Goal: Task Accomplishment & Management: Use online tool/utility

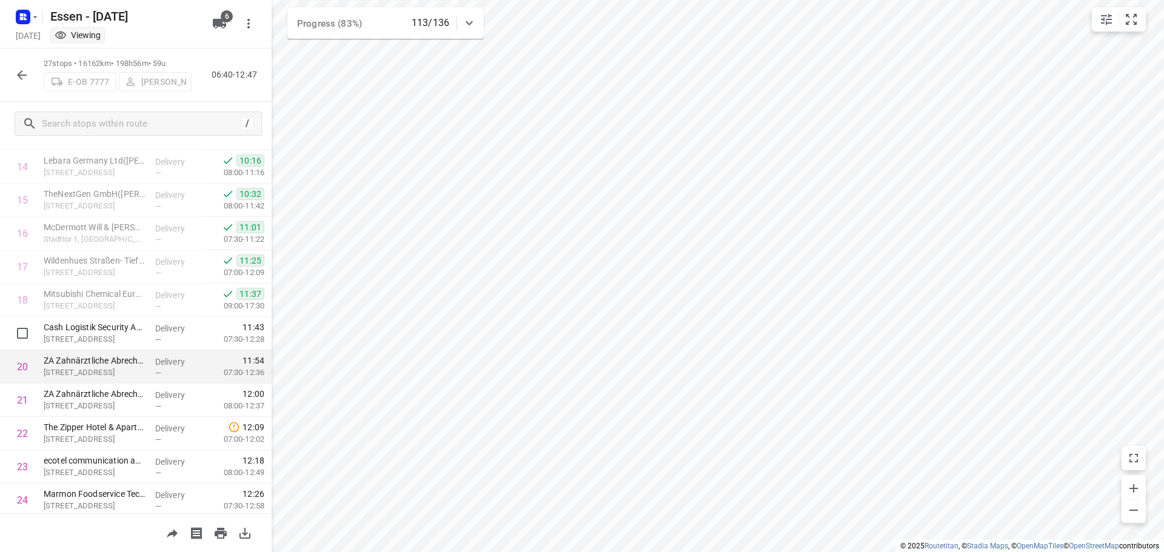
scroll to position [626, 0]
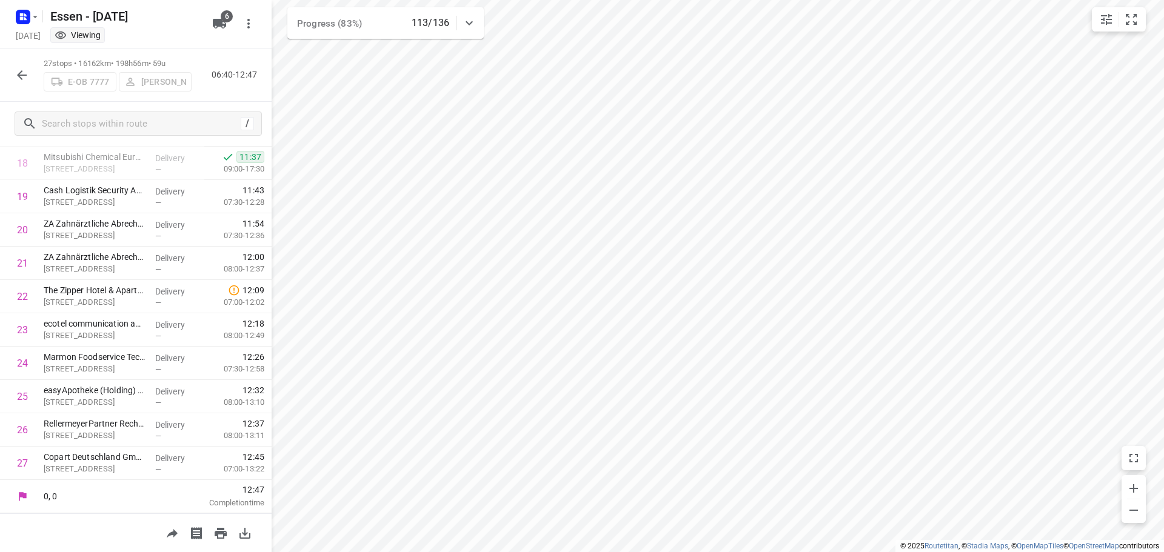
click at [13, 76] on button "button" at bounding box center [22, 75] width 24 height 24
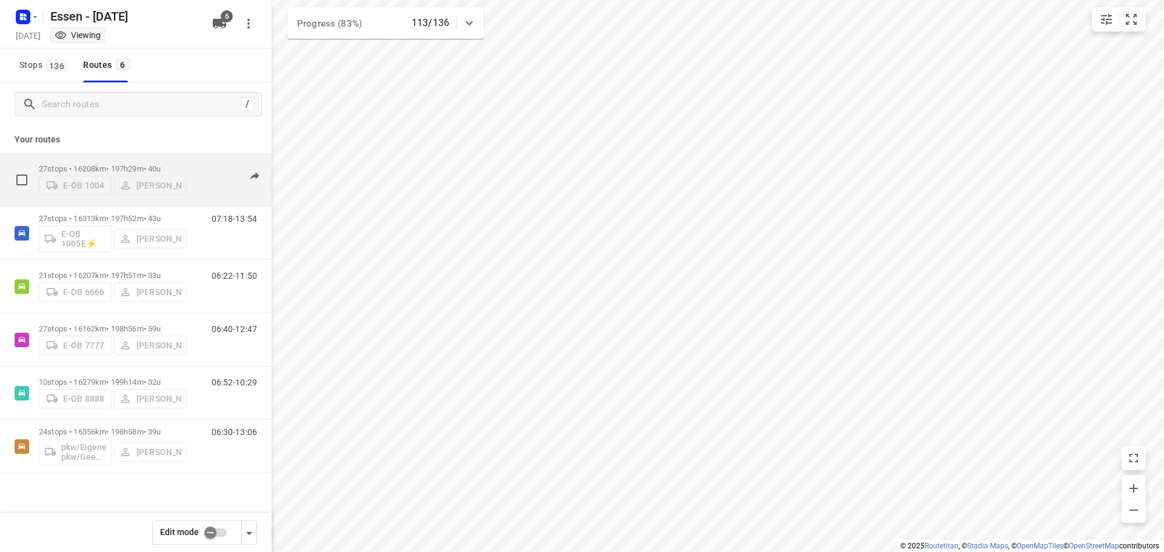
click at [138, 173] on div "E-OB 1004 [PERSON_NAME]" at bounding box center [113, 184] width 148 height 22
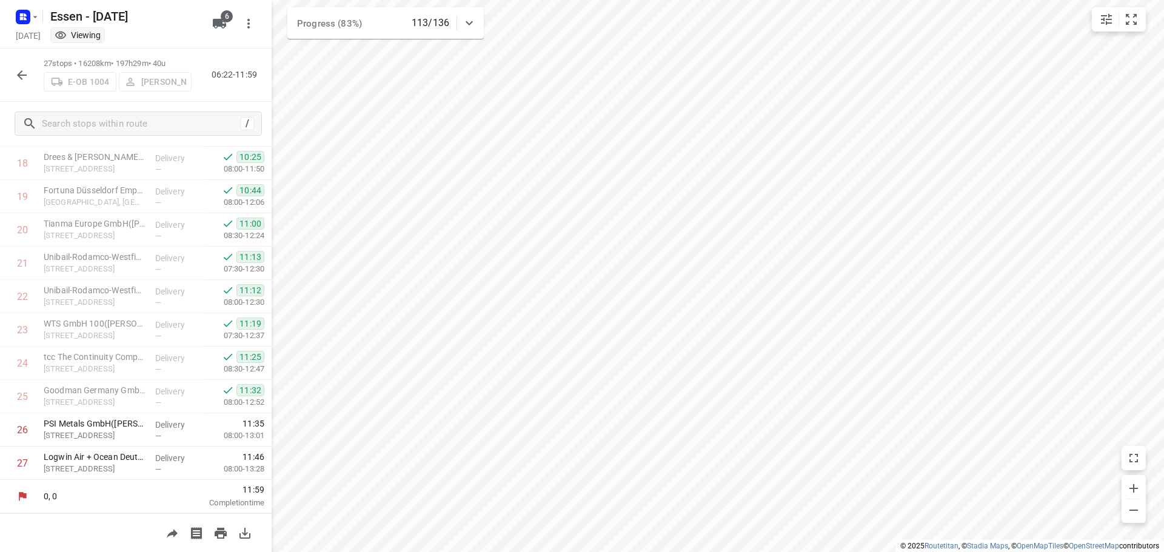
click at [22, 70] on icon "button" at bounding box center [22, 75] width 15 height 15
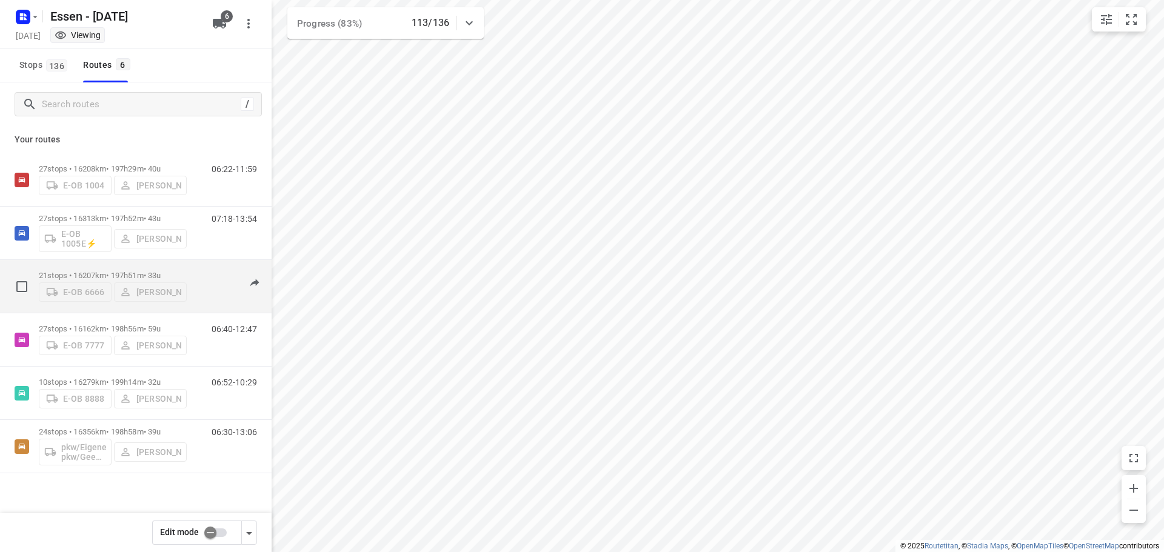
click at [138, 286] on div "E-OB 6666 [PERSON_NAME]" at bounding box center [113, 291] width 148 height 22
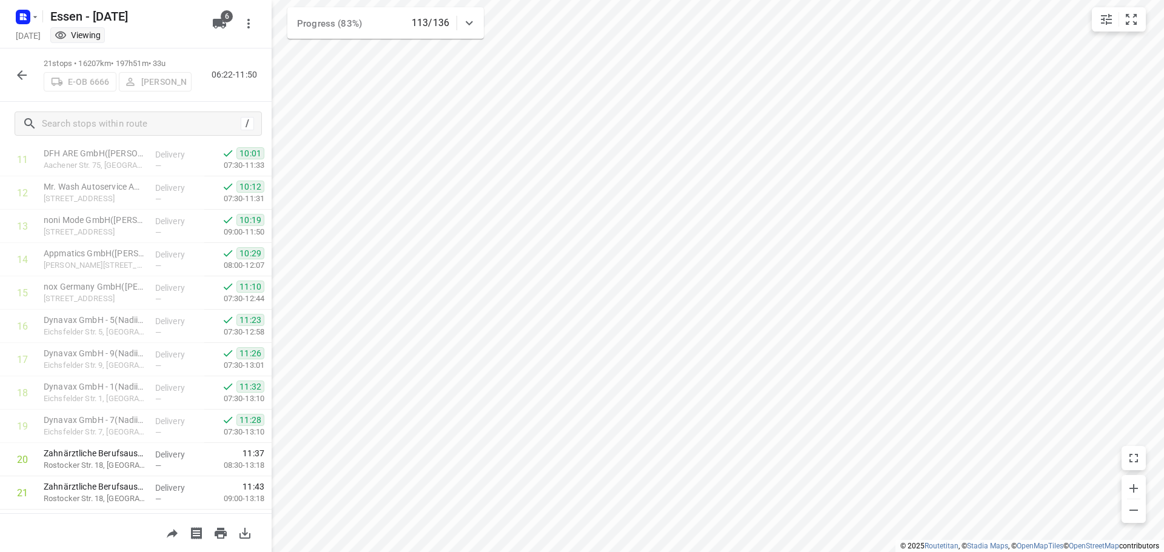
scroll to position [426, 0]
click at [22, 69] on icon "button" at bounding box center [22, 75] width 15 height 15
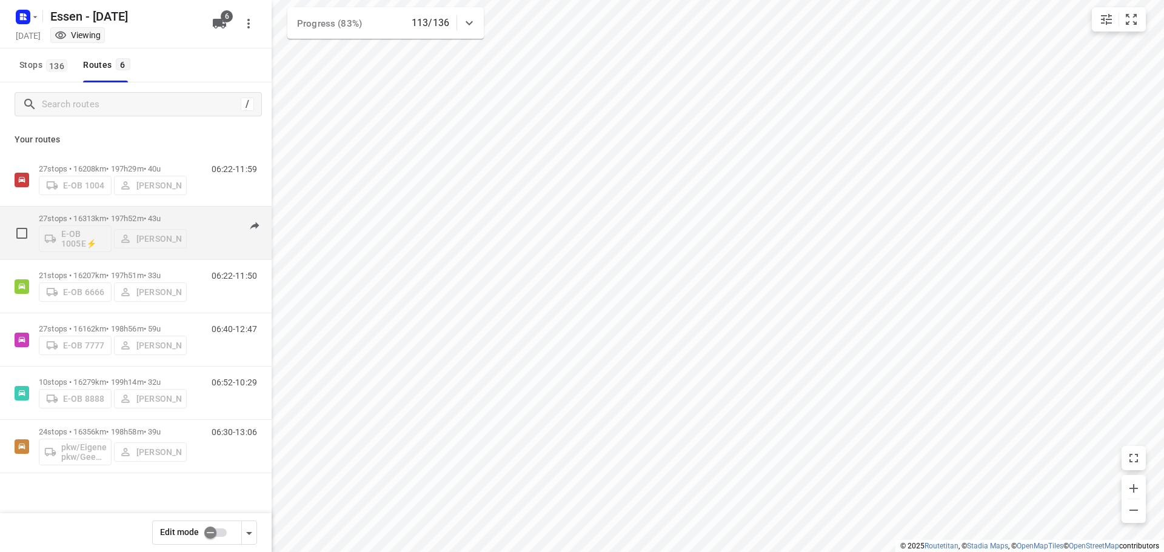
click at [128, 226] on div "E-OB 1005E⚡ [PERSON_NAME]" at bounding box center [113, 237] width 148 height 29
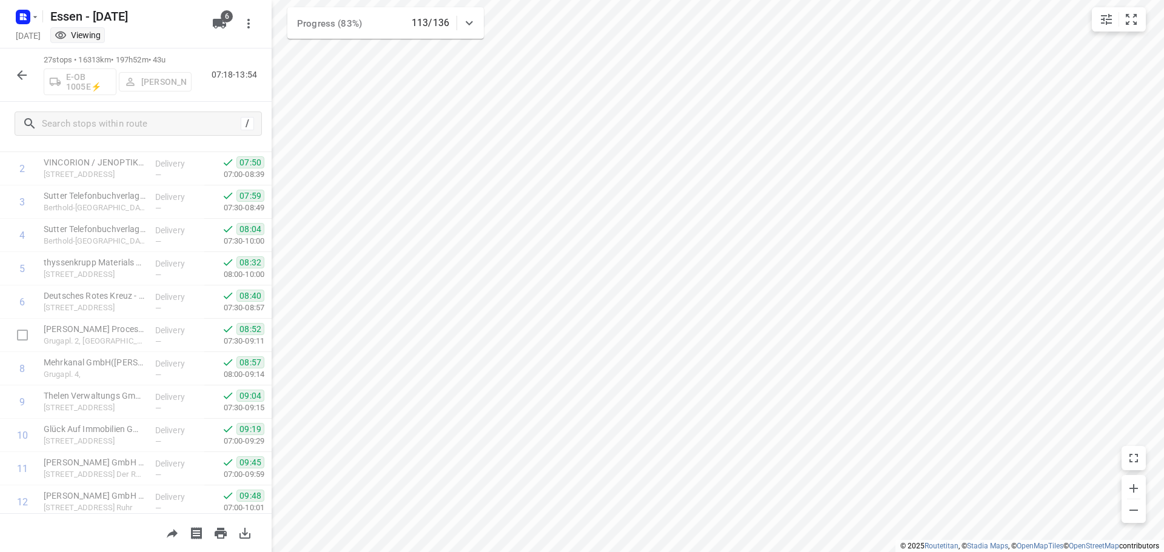
scroll to position [61, 0]
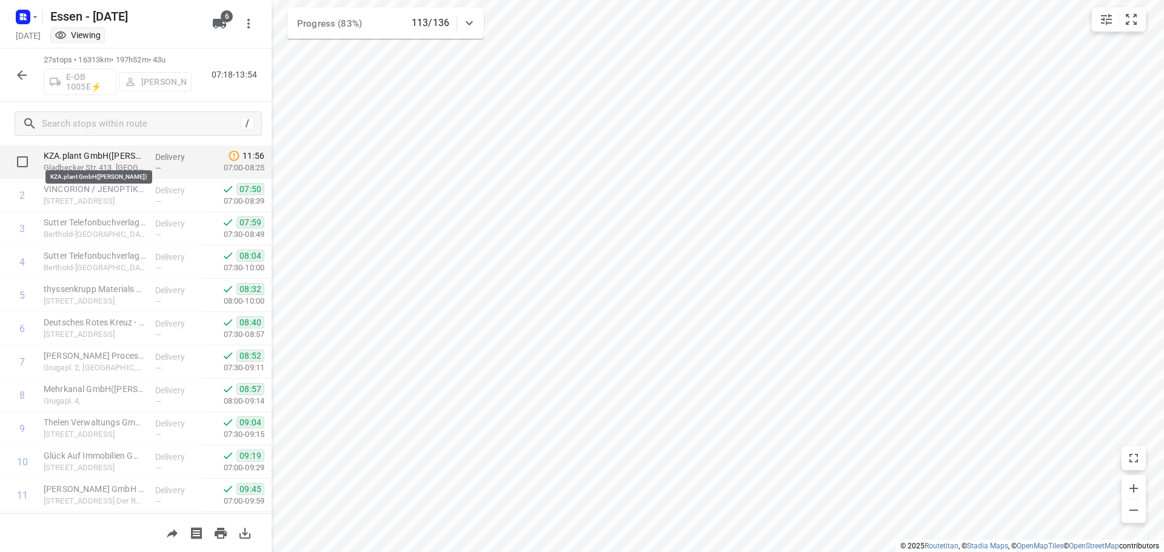
click at [138, 150] on p "KZA.plant GmbH([PERSON_NAME])" at bounding box center [95, 156] width 102 height 12
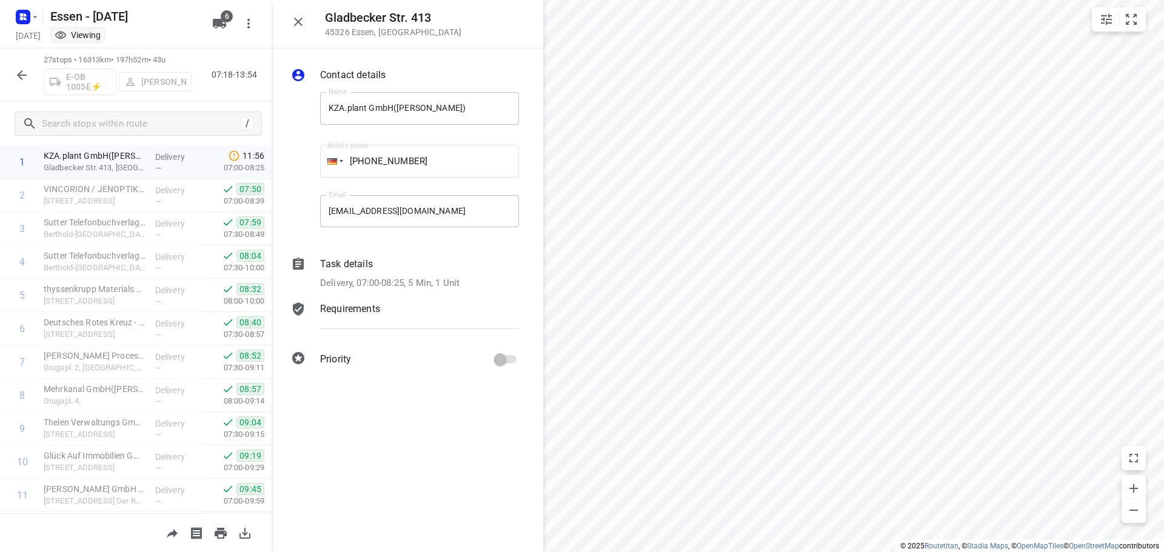
click at [332, 264] on p "Task details" at bounding box center [346, 264] width 53 height 15
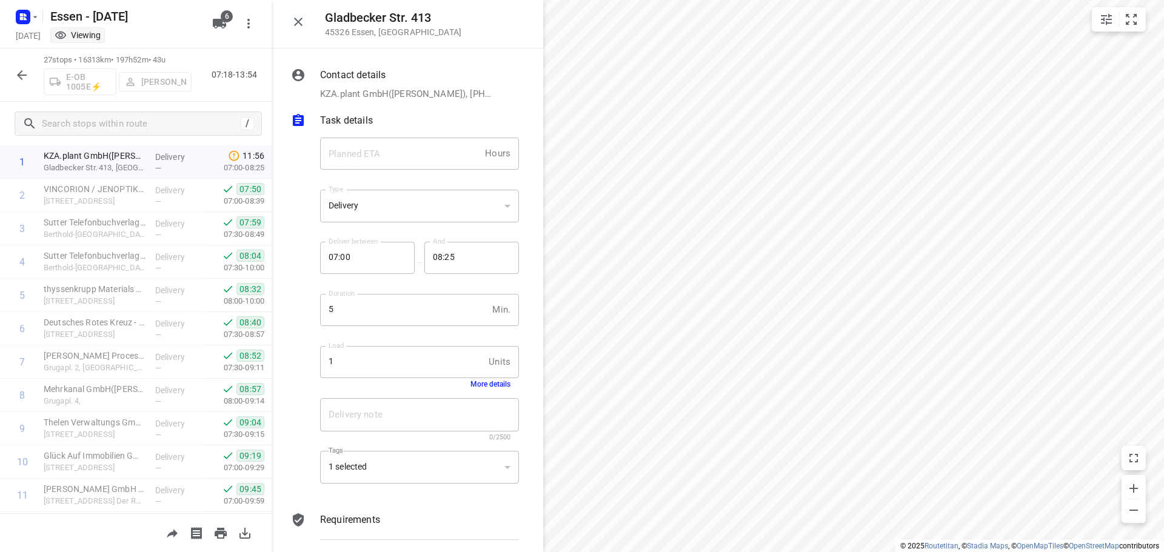
click at [298, 169] on div at bounding box center [303, 313] width 29 height 370
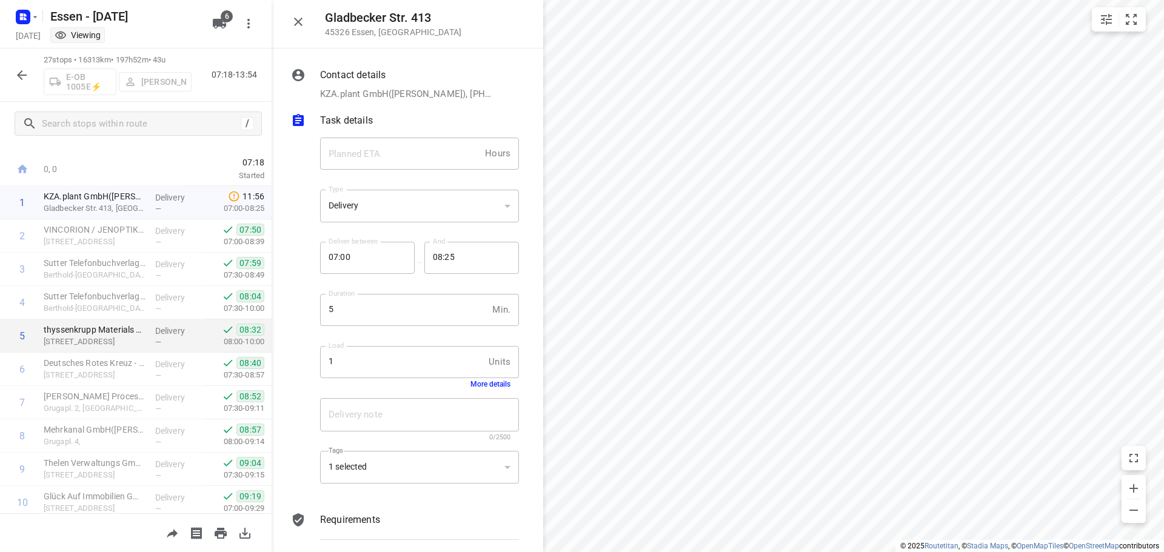
scroll to position [0, 0]
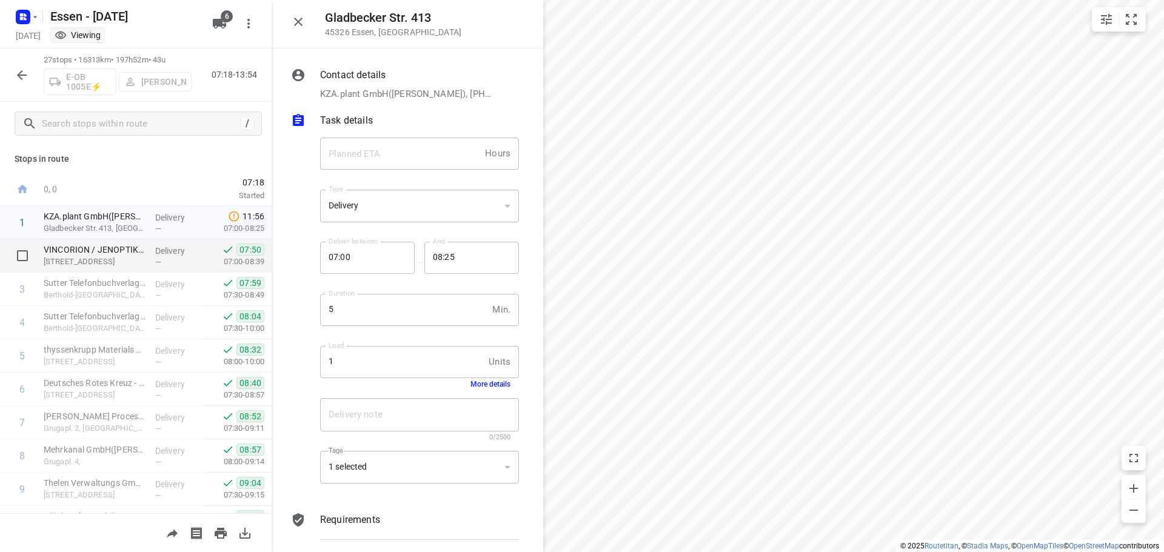
click at [103, 256] on p "[STREET_ADDRESS]" at bounding box center [95, 262] width 102 height 12
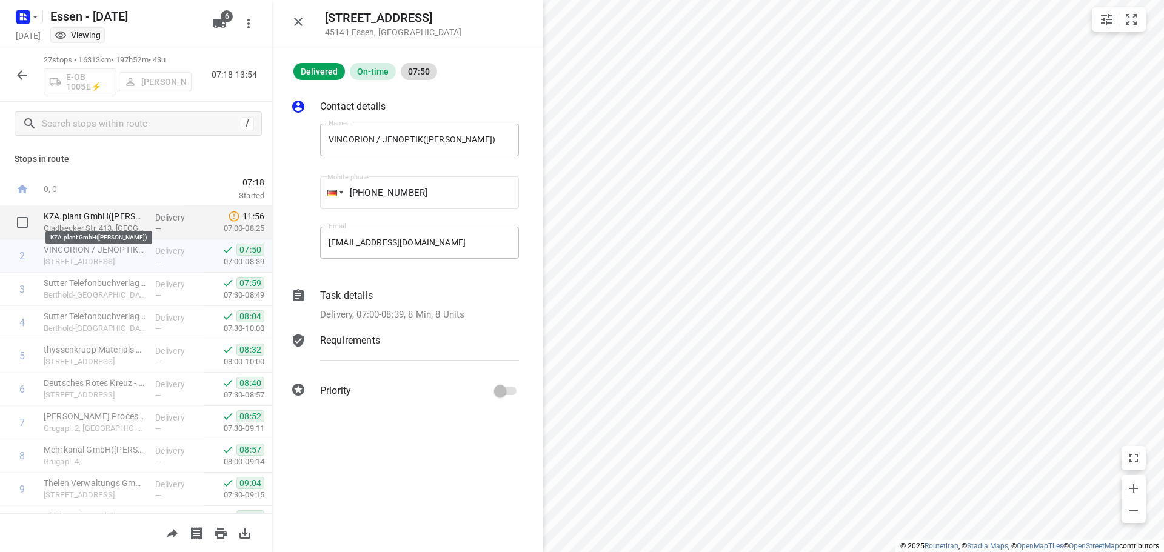
click at [115, 219] on p "KZA.plant GmbH([PERSON_NAME])" at bounding box center [95, 216] width 102 height 12
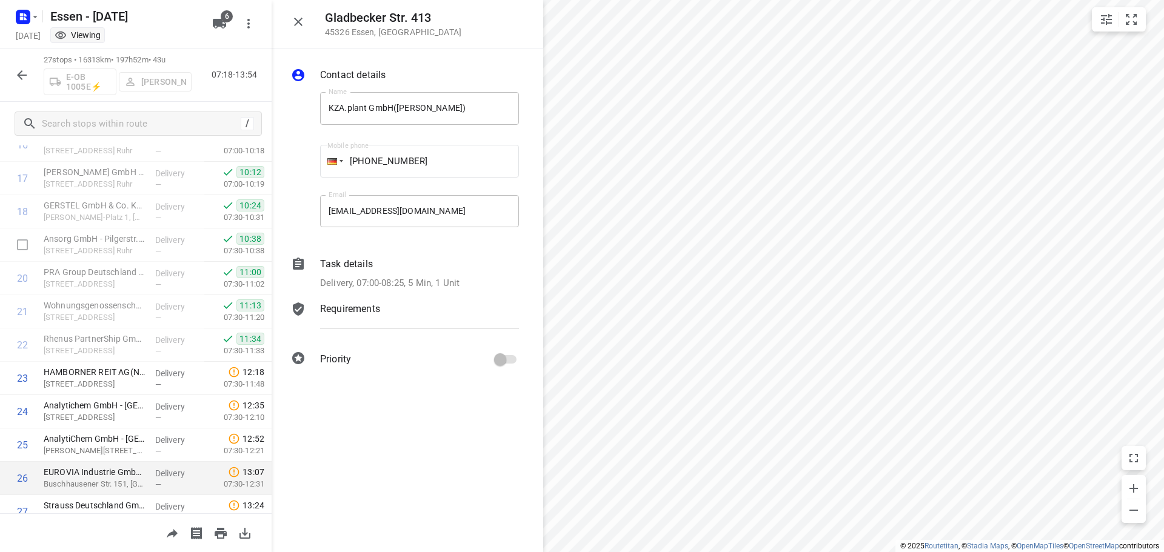
scroll to position [626, 0]
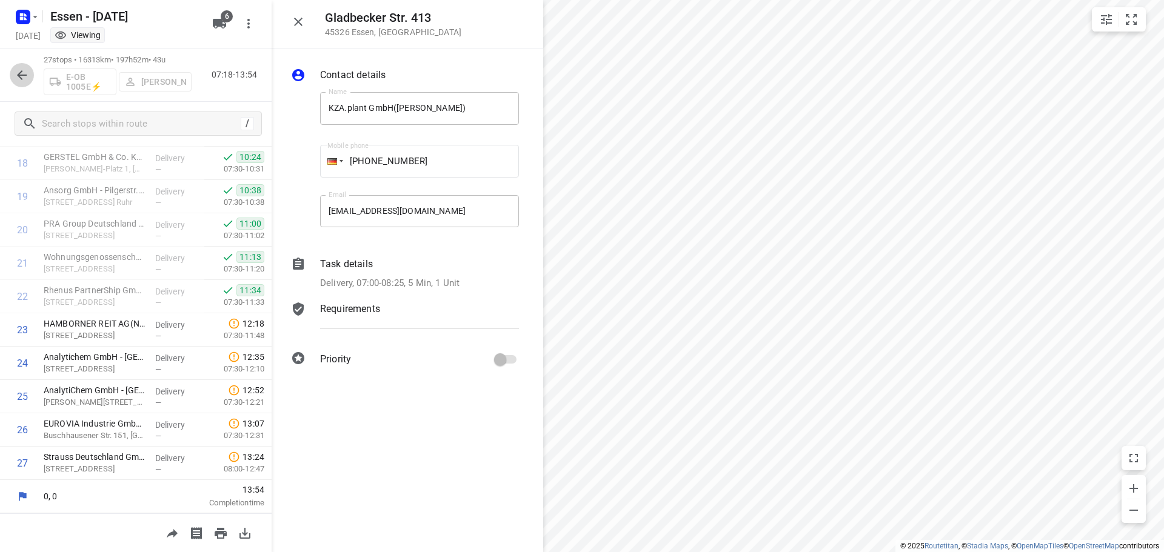
click at [24, 75] on icon "button" at bounding box center [22, 75] width 10 height 10
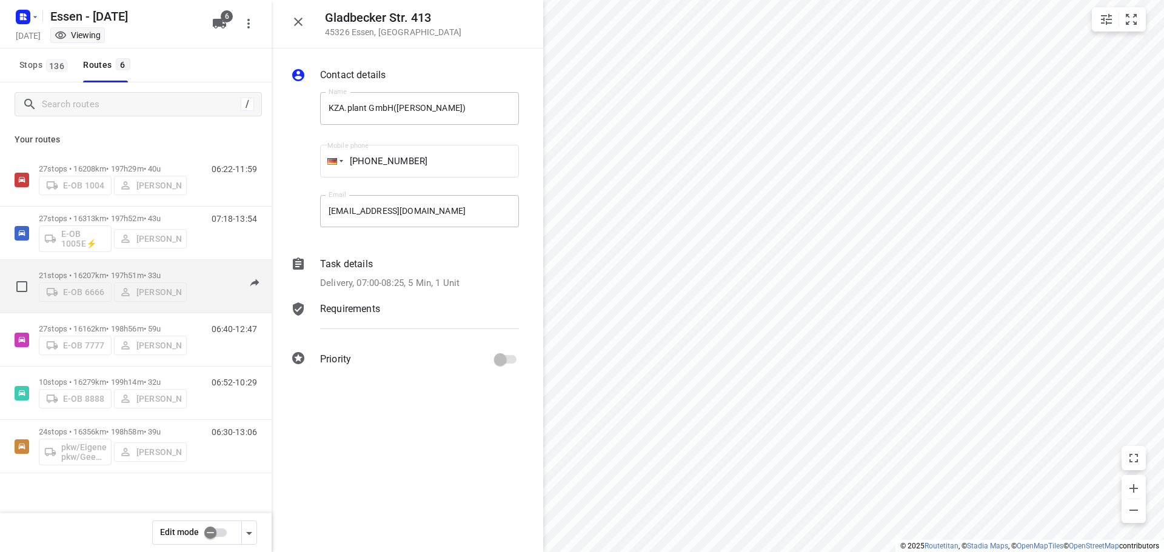
click at [69, 284] on div "E-OB 6666 [PERSON_NAME]" at bounding box center [113, 291] width 148 height 22
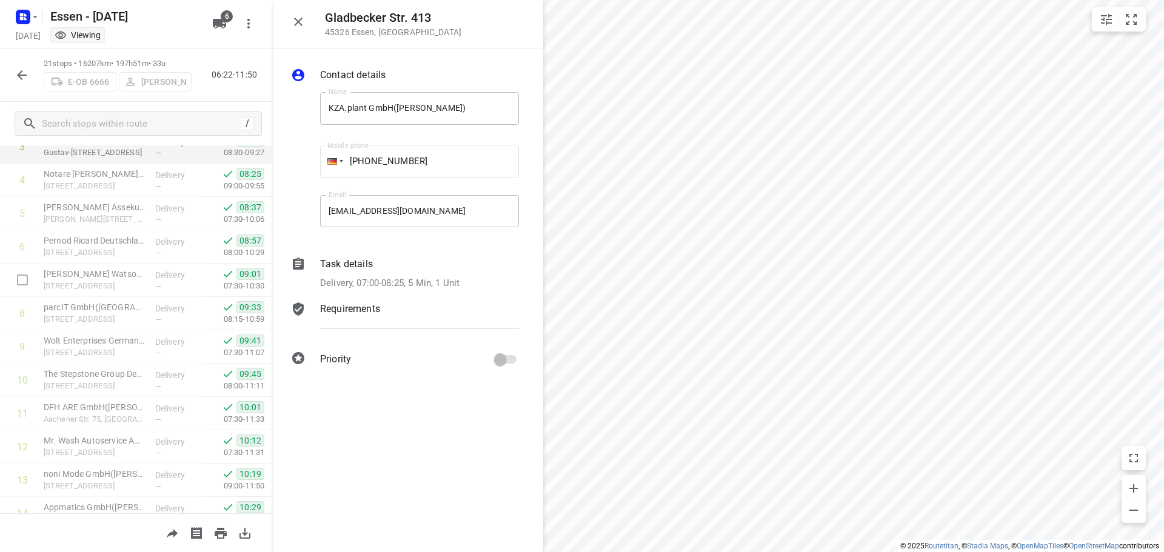
scroll to position [123, 0]
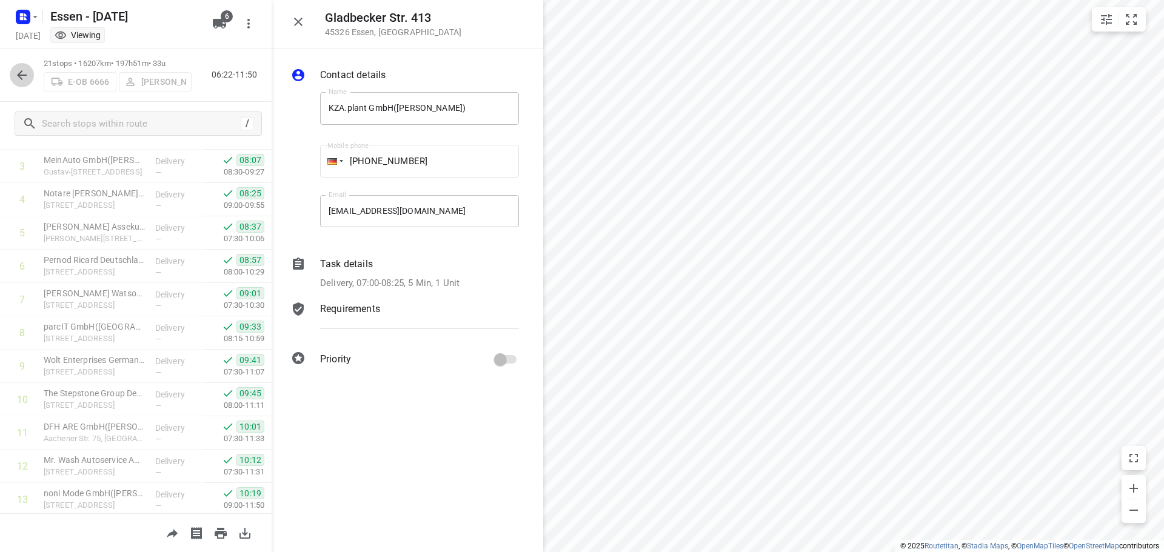
click at [25, 73] on icon "button" at bounding box center [22, 75] width 15 height 15
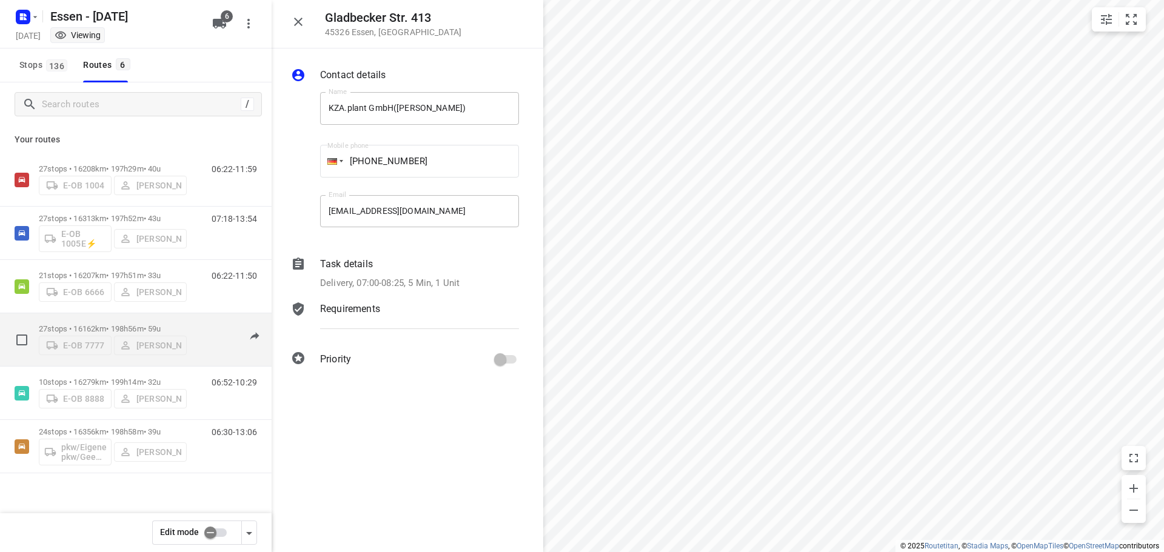
click at [130, 341] on div "E-OB 7777 [PERSON_NAME]" at bounding box center [113, 344] width 148 height 22
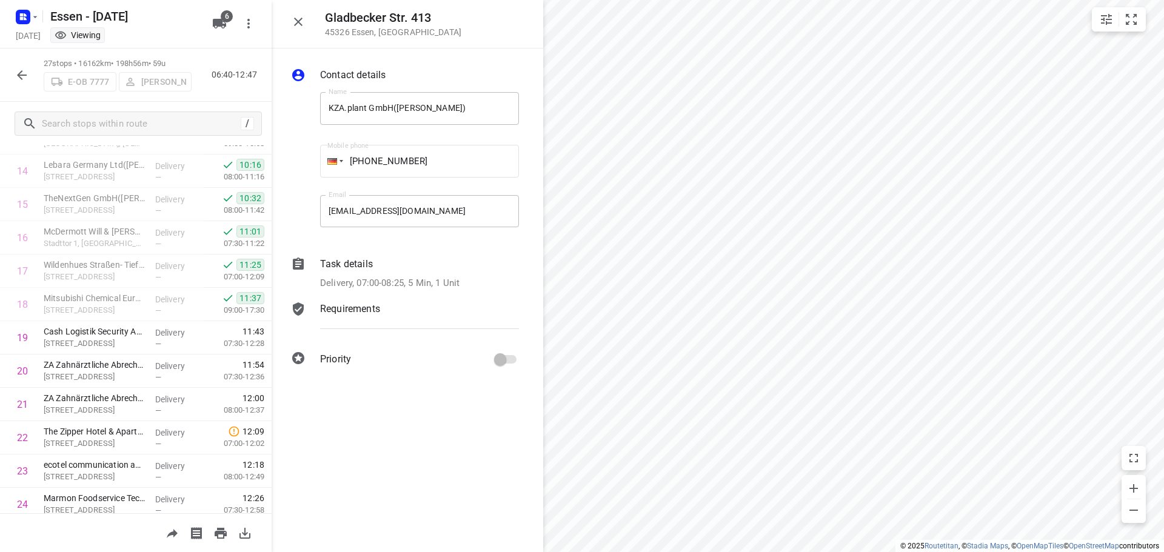
scroll to position [626, 0]
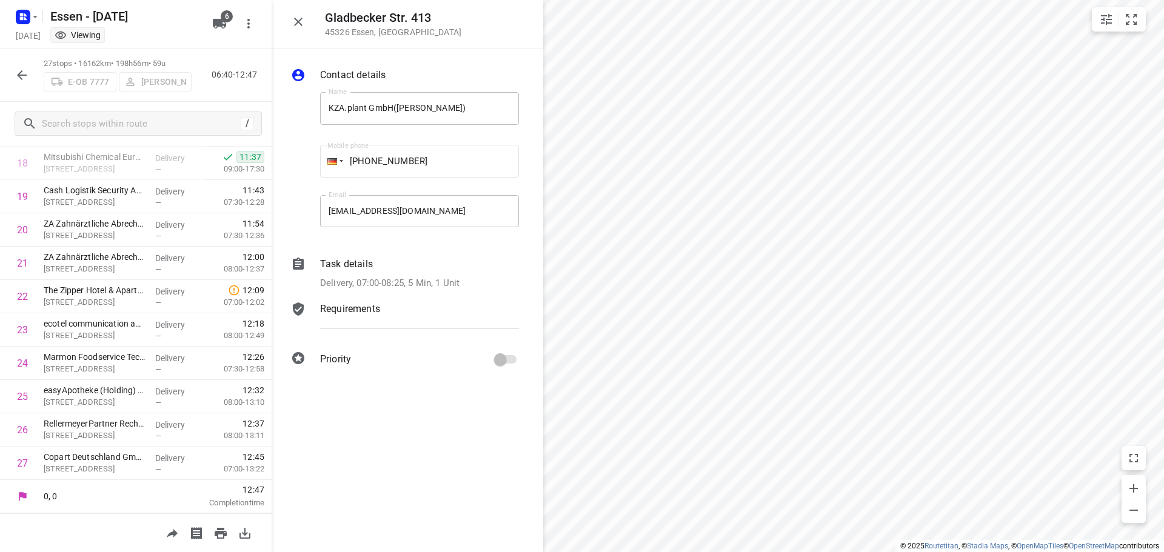
click at [22, 68] on icon "button" at bounding box center [22, 75] width 15 height 15
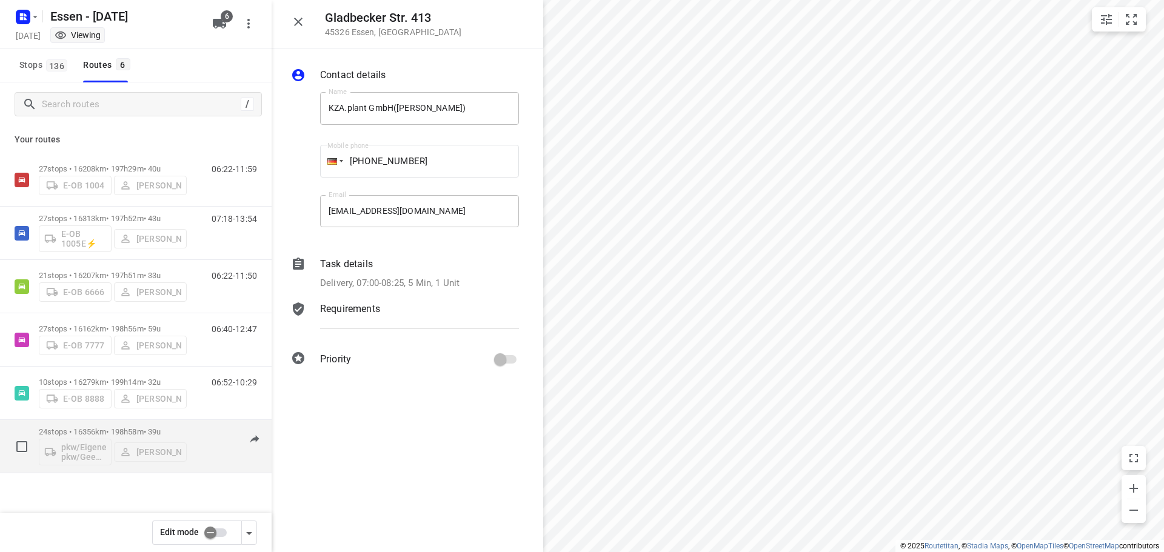
click at [159, 453] on div "pkw/Eigener pkw/Geen kenteken [PERSON_NAME]" at bounding box center [113, 451] width 148 height 29
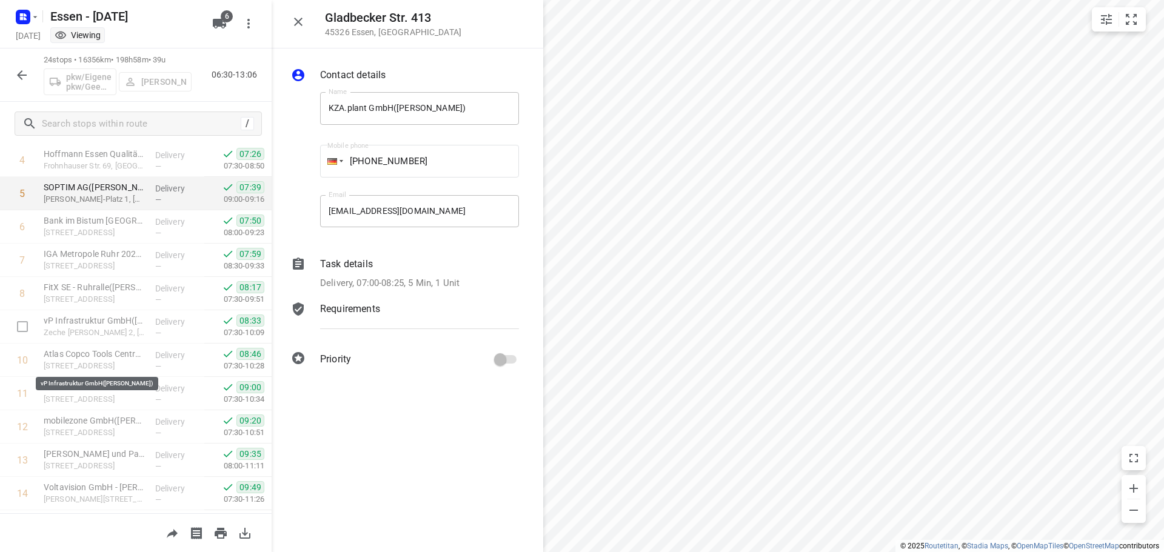
scroll to position [0, 0]
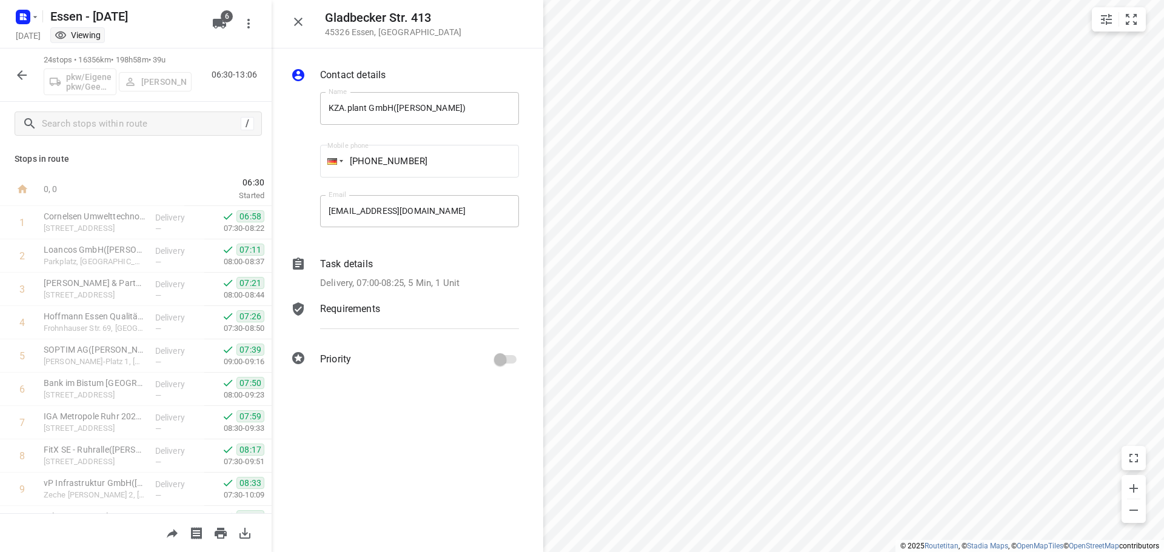
click at [22, 76] on icon "button" at bounding box center [22, 75] width 15 height 15
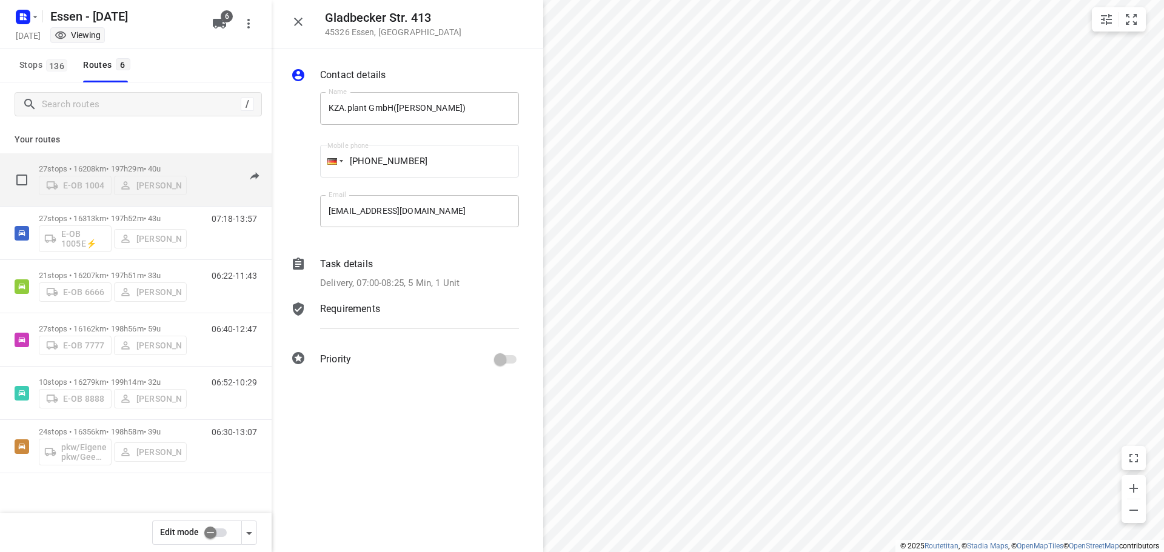
click at [132, 189] on div "E-OB 1004 [PERSON_NAME]" at bounding box center [113, 184] width 148 height 22
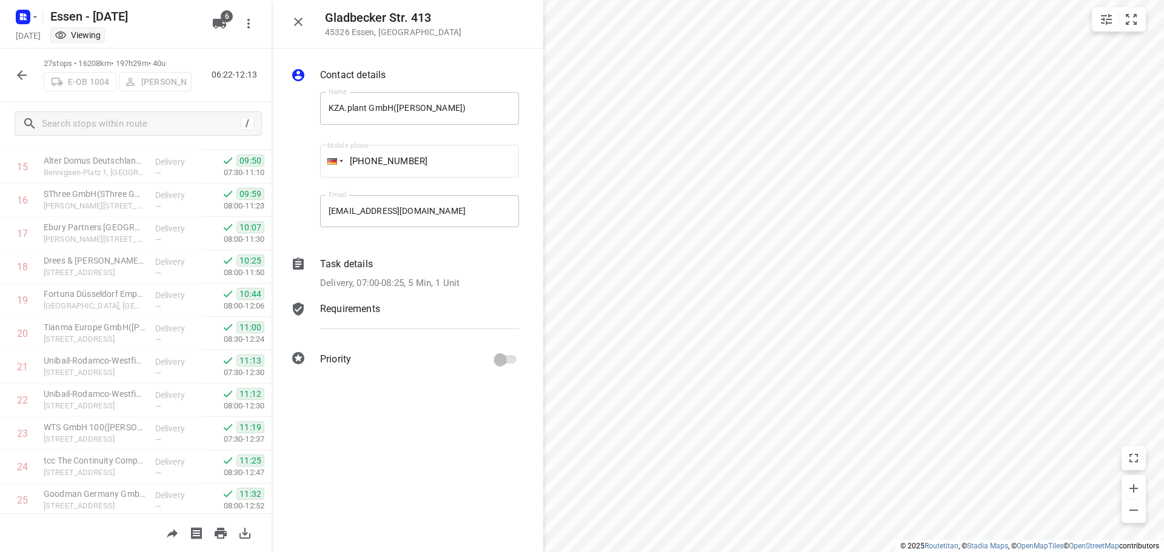
scroll to position [626, 0]
click at [29, 76] on button "button" at bounding box center [22, 75] width 24 height 24
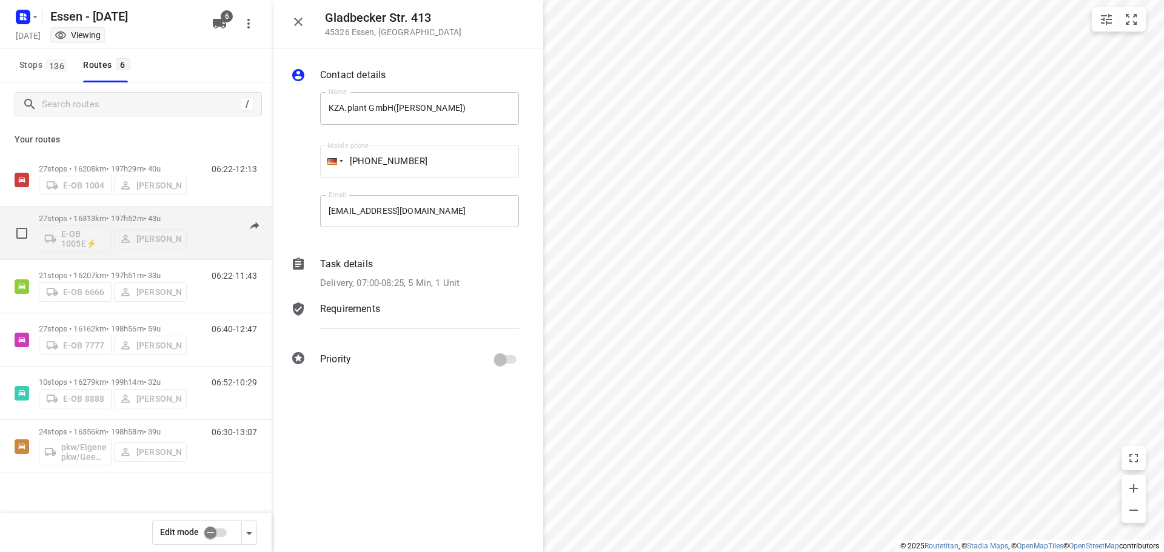
click at [138, 231] on div "E-OB 1005E⚡ [PERSON_NAME]" at bounding box center [113, 237] width 148 height 29
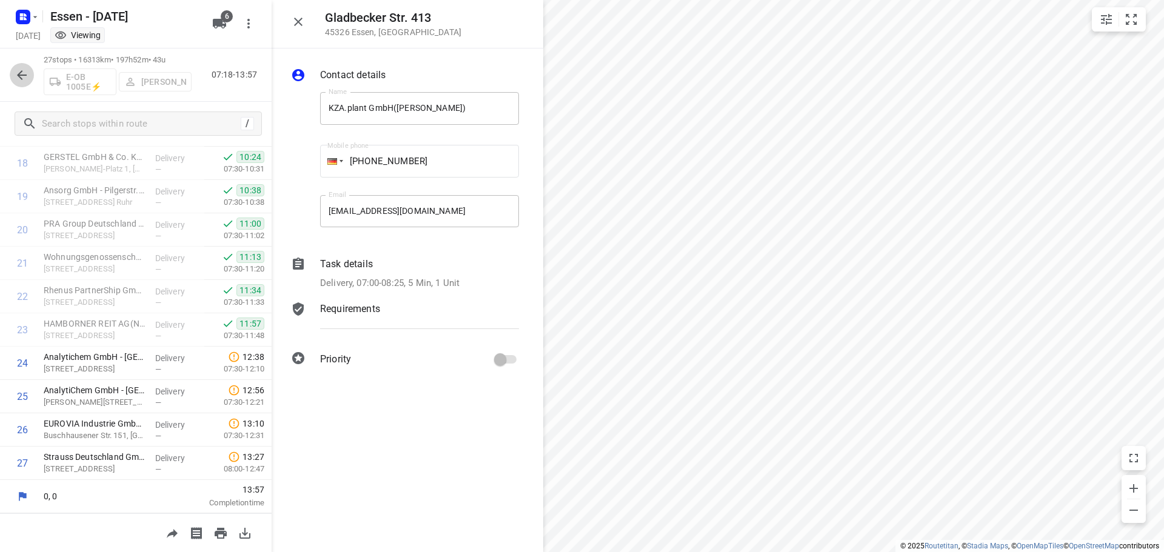
click at [18, 69] on icon "button" at bounding box center [22, 75] width 15 height 15
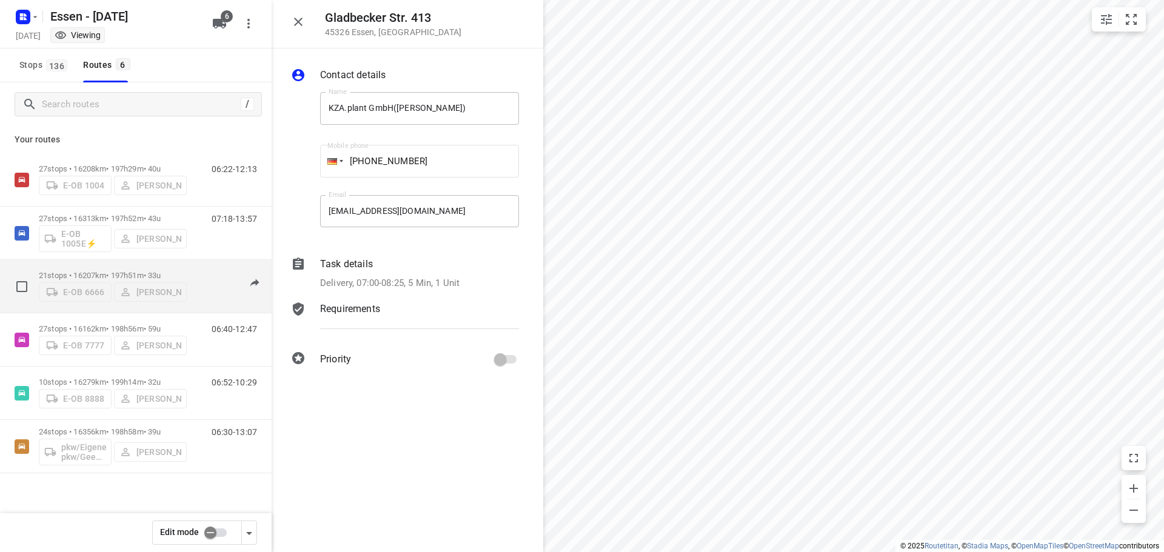
click at [124, 284] on div "E-OB 6666 [PERSON_NAME]" at bounding box center [113, 291] width 148 height 22
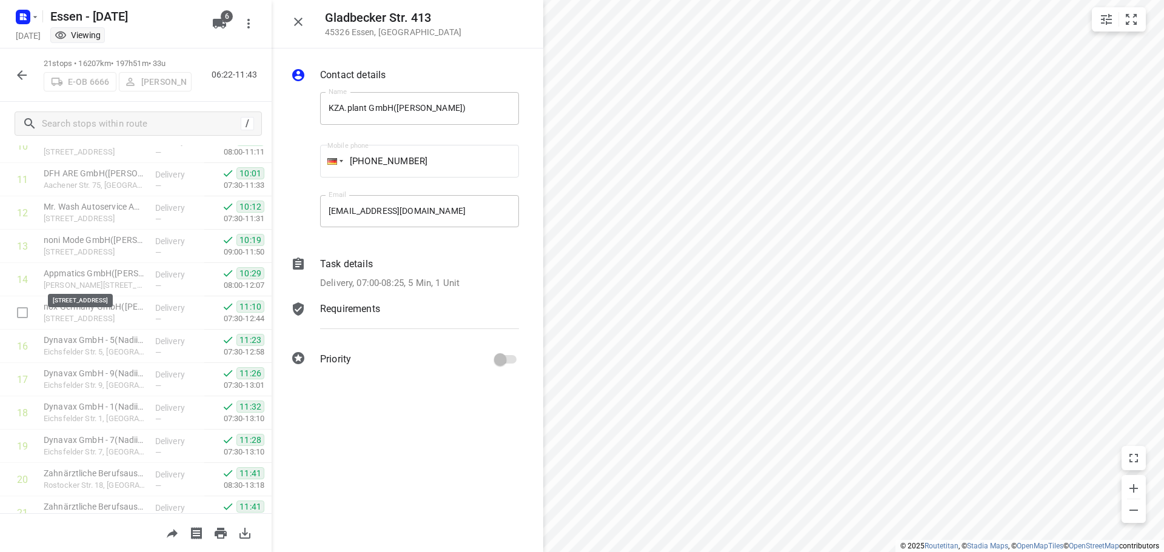
scroll to position [426, 0]
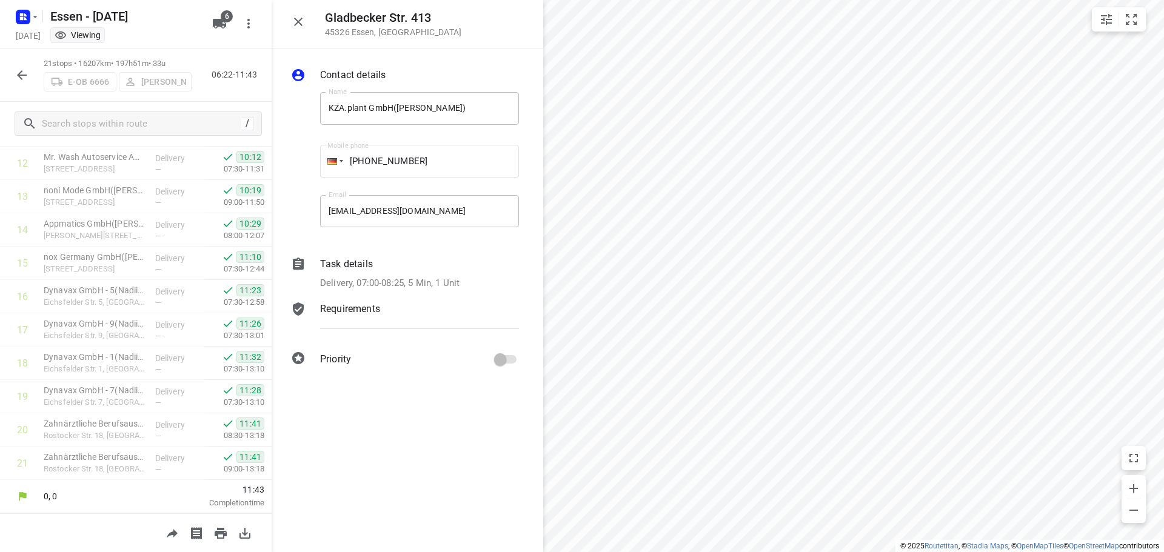
click at [17, 79] on icon "button" at bounding box center [22, 75] width 15 height 15
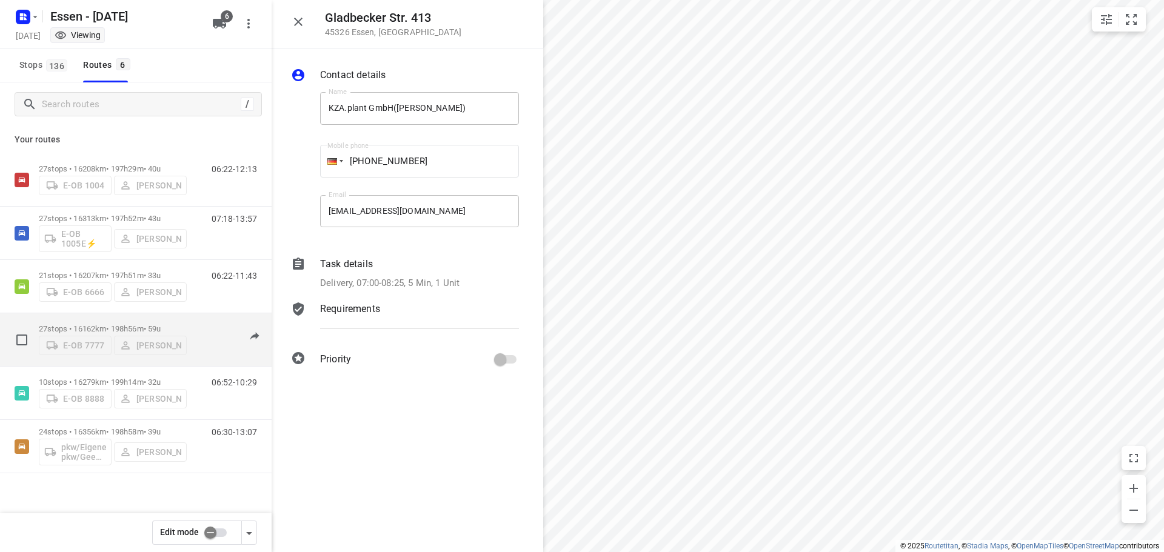
click at [135, 345] on div "E-OB 7777 [PERSON_NAME]" at bounding box center [113, 344] width 148 height 22
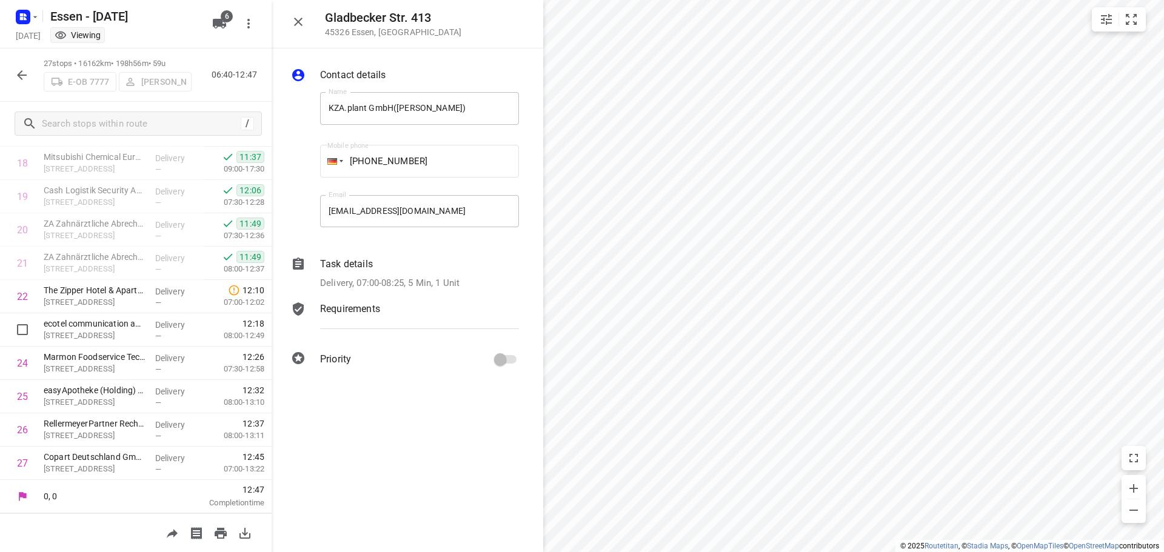
scroll to position [505, 0]
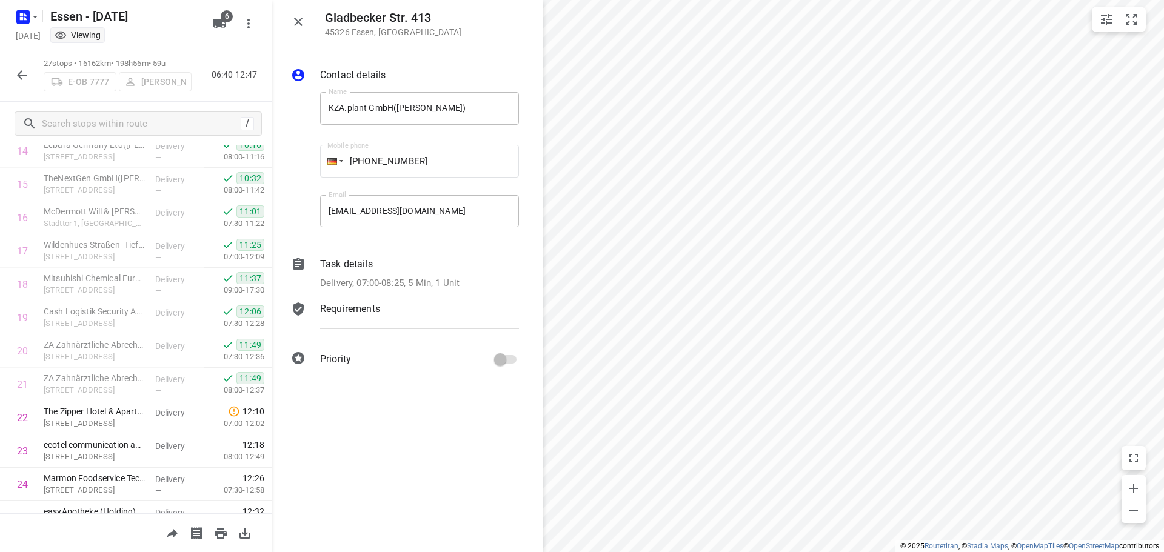
click at [23, 81] on icon "button" at bounding box center [22, 75] width 15 height 15
